Goal: Find specific page/section: Find specific page/section

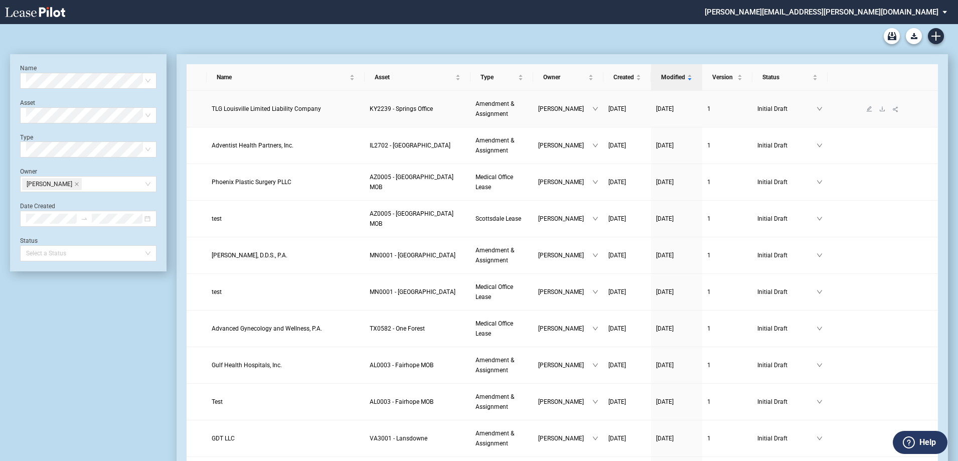
click at [252, 111] on span "TLG Louisville Limited Liability Company" at bounding box center [266, 108] width 109 height 7
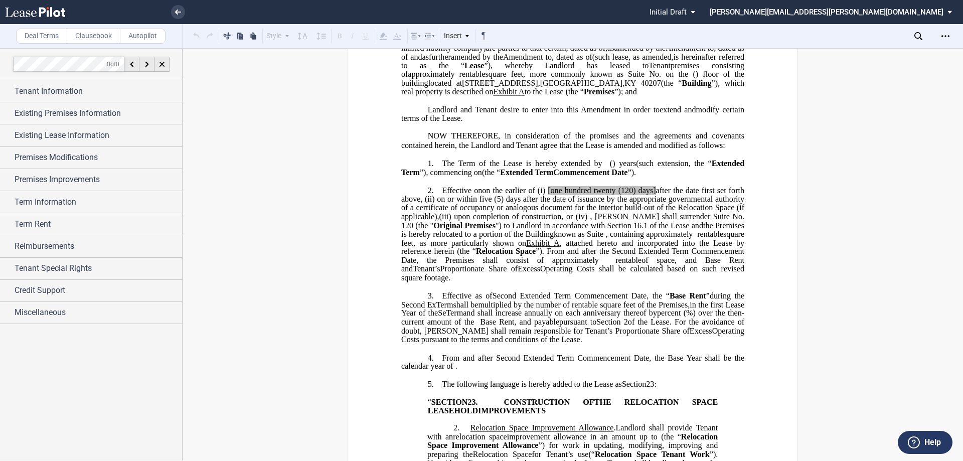
scroll to position [150, 0]
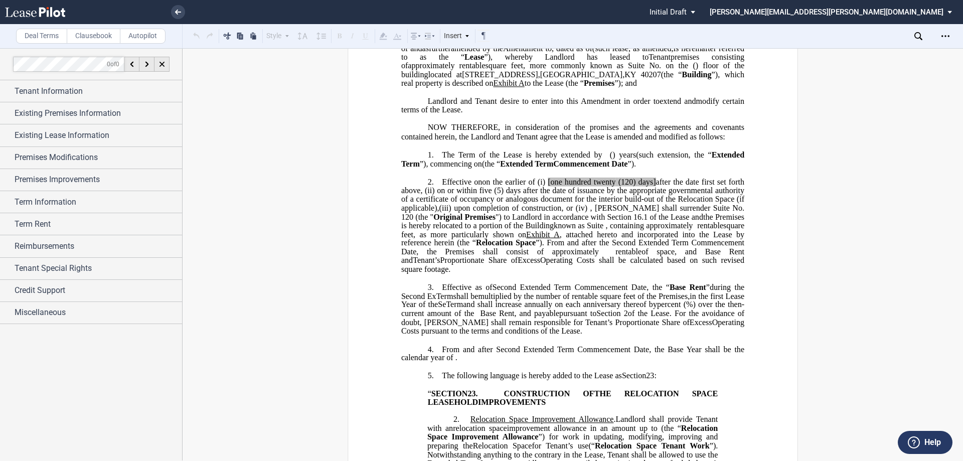
click at [532, 213] on span "upon completion of construction" at bounding box center [507, 208] width 107 height 9
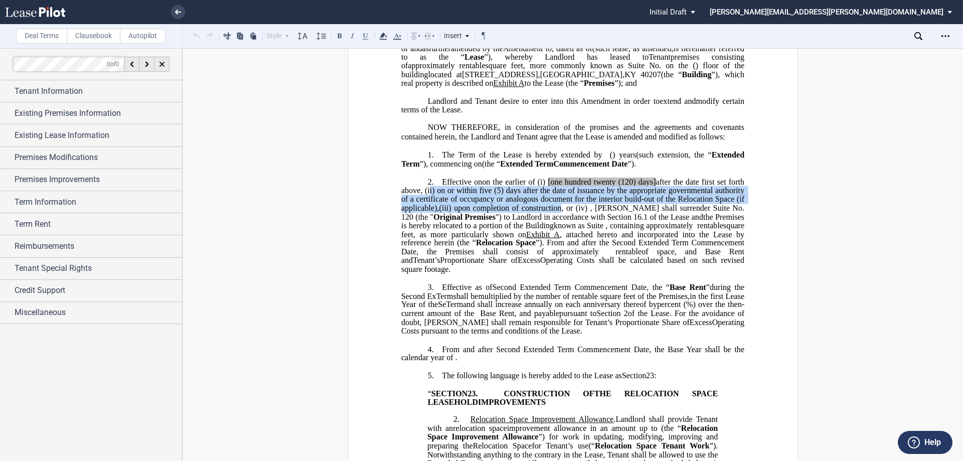
drag, startPoint x: 424, startPoint y: 226, endPoint x: 563, endPoint y: 240, distance: 140.1
click at [563, 212] on span "on the earlier of (i) [one hundred twenty (120) days] after the date first set …" at bounding box center [573, 194] width 345 height 35
